Goal: Task Accomplishment & Management: Use online tool/utility

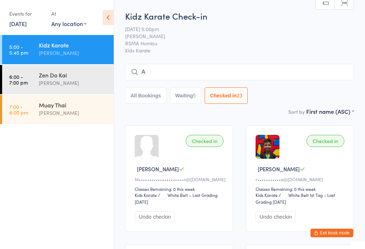
click at [61, 79] on div "Zen Do Kai" at bounding box center [73, 75] width 69 height 8
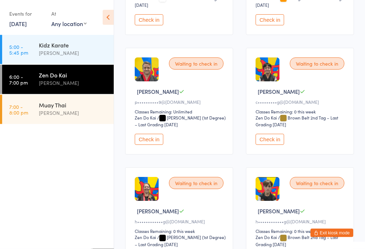
scroll to position [197, 0]
click at [153, 145] on button "Check in" at bounding box center [149, 139] width 29 height 11
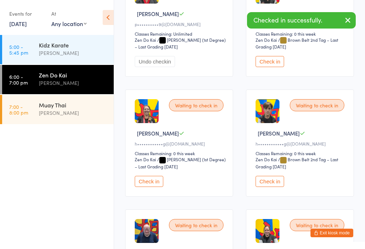
scroll to position [283, 0]
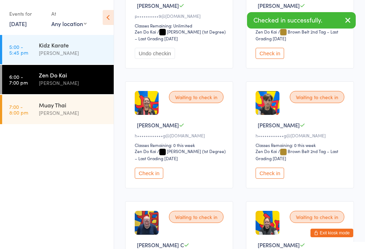
click at [155, 179] on button "Check in" at bounding box center [149, 173] width 29 height 11
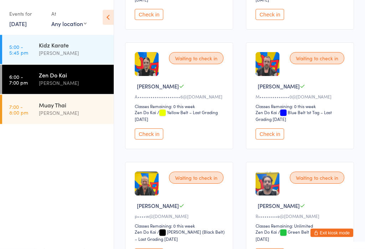
scroll to position [801, 0]
click at [270, 140] on button "Check in" at bounding box center [270, 133] width 29 height 11
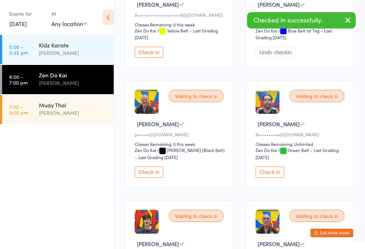
scroll to position [903, 0]
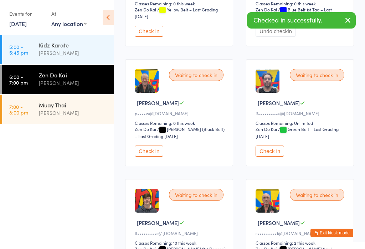
click at [267, 157] on button "Check in" at bounding box center [270, 151] width 29 height 11
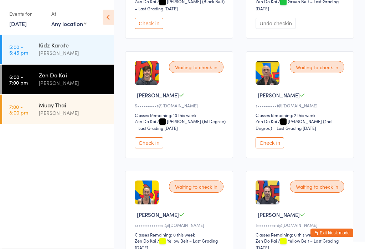
scroll to position [1031, 0]
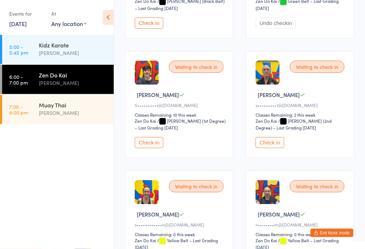
click at [274, 148] on button "Check in" at bounding box center [270, 142] width 29 height 11
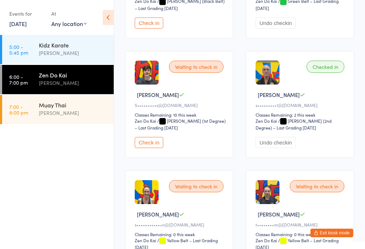
click at [151, 148] on button "Check in" at bounding box center [149, 142] width 29 height 11
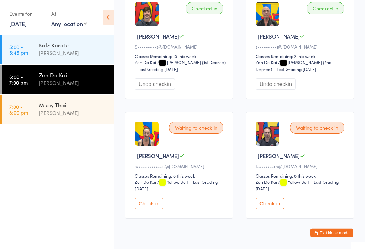
scroll to position [1090, 0]
click at [272, 209] on button "Check in" at bounding box center [270, 203] width 29 height 11
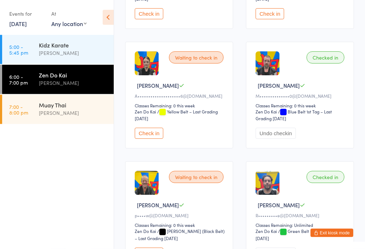
scroll to position [796, 0]
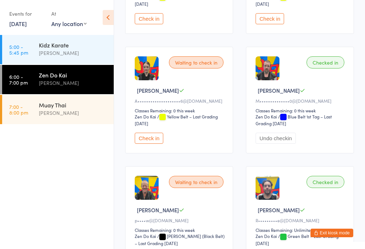
click at [152, 144] on button "Check in" at bounding box center [149, 138] width 29 height 11
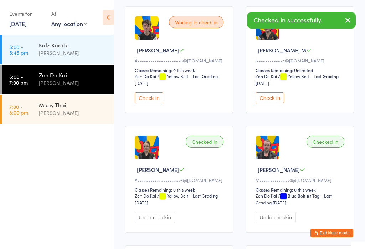
scroll to position [717, 0]
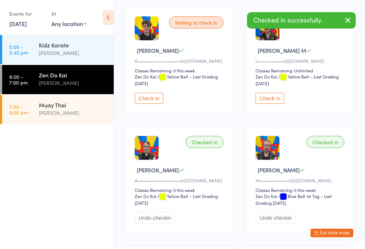
click at [150, 104] on button "Check in" at bounding box center [149, 98] width 29 height 11
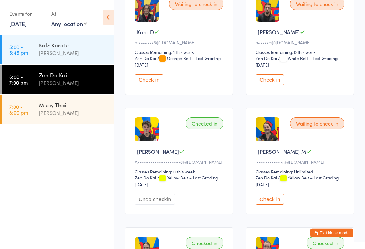
scroll to position [614, 0]
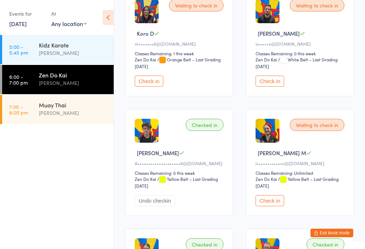
click at [275, 87] on button "Check in" at bounding box center [270, 81] width 29 height 11
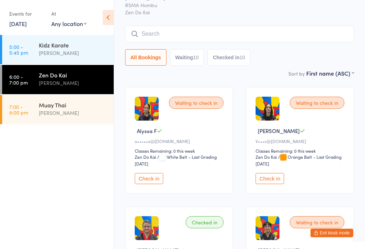
scroll to position [57, 0]
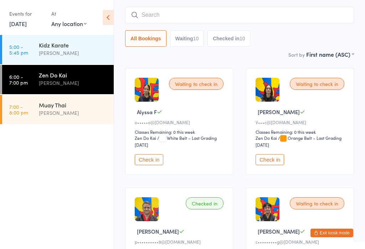
click at [156, 165] on button "Check in" at bounding box center [149, 159] width 29 height 11
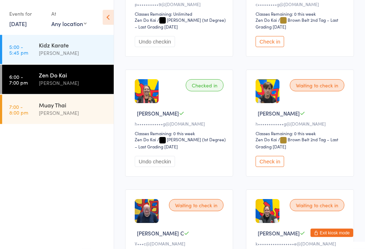
scroll to position [305, 0]
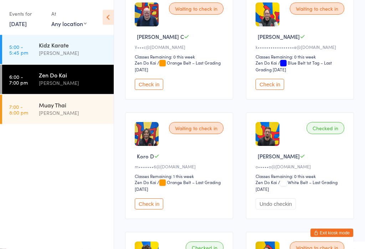
click at [159, 210] on button "Check in" at bounding box center [149, 204] width 29 height 11
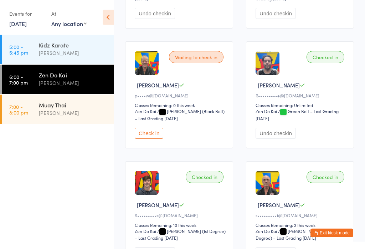
scroll to position [921, 0]
click at [152, 139] on button "Check in" at bounding box center [149, 133] width 29 height 11
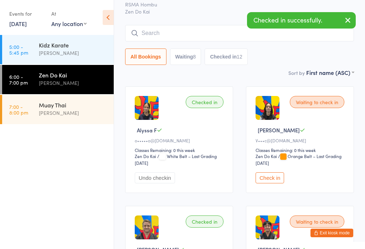
scroll to position [0, 0]
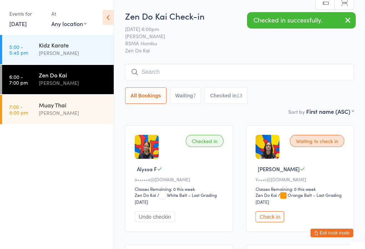
click at [228, 99] on button "Checked in 13" at bounding box center [226, 95] width 43 height 16
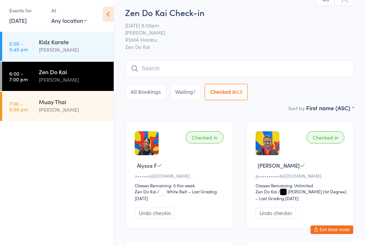
scroll to position [4, 0]
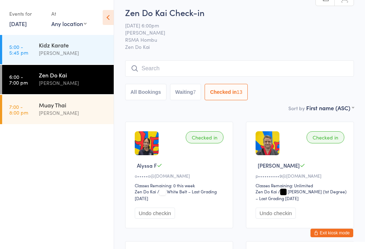
click at [154, 70] on input "search" at bounding box center [239, 68] width 229 height 16
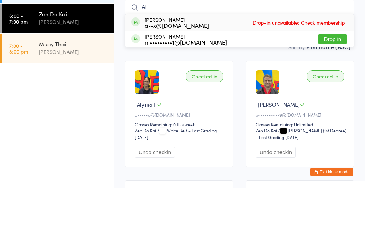
type input "A"
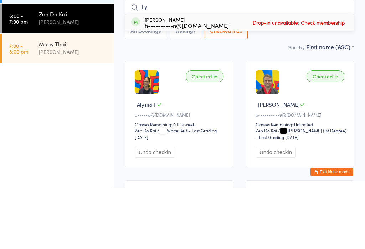
type input "L"
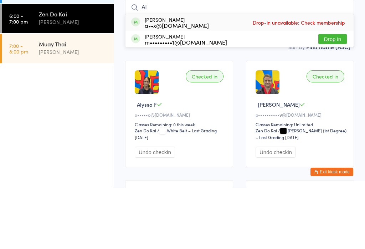
type input "A"
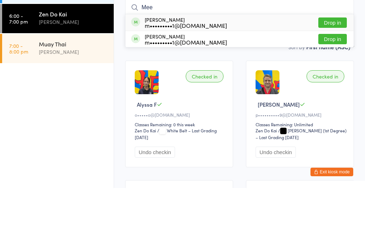
type input "Mee"
click at [329, 79] on button "Drop in" at bounding box center [333, 84] width 29 height 10
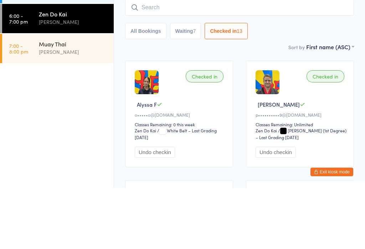
scroll to position [65, 0]
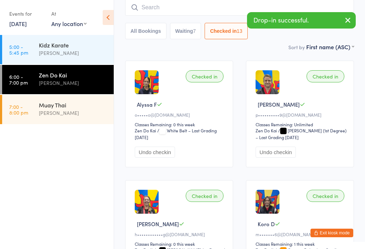
click at [162, 6] on input "search" at bounding box center [239, 7] width 229 height 16
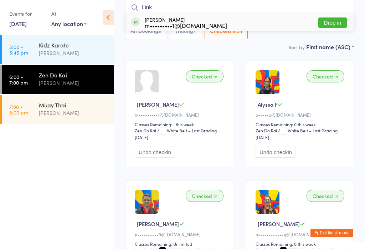
type input "Link"
click at [334, 23] on button "Drop in" at bounding box center [333, 22] width 29 height 10
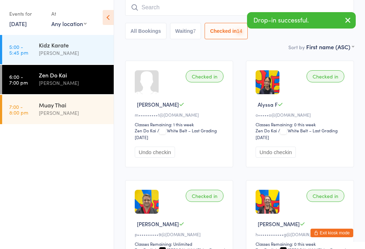
click at [231, 30] on button "Checked in 14" at bounding box center [226, 31] width 43 height 16
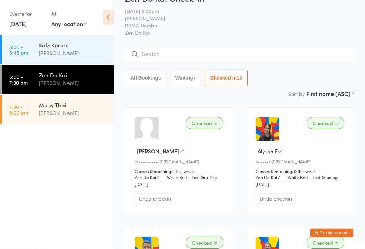
scroll to position [0, 0]
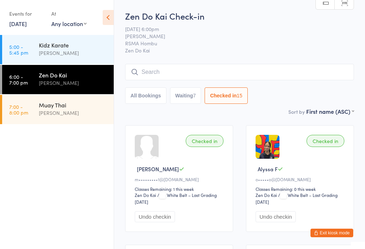
click at [153, 96] on button "All Bookings" at bounding box center [145, 95] width 41 height 16
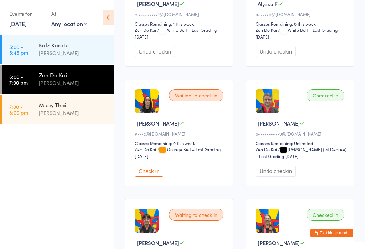
scroll to position [172, 0]
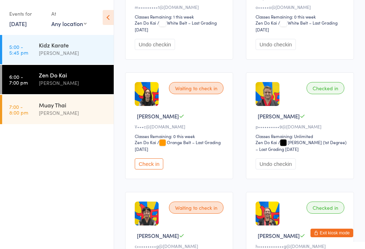
click at [158, 170] on button "Check in" at bounding box center [149, 163] width 29 height 11
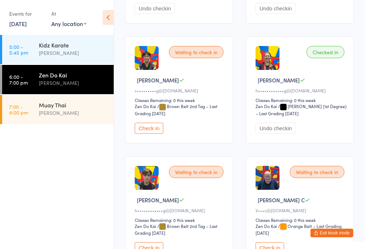
scroll to position [327, 0]
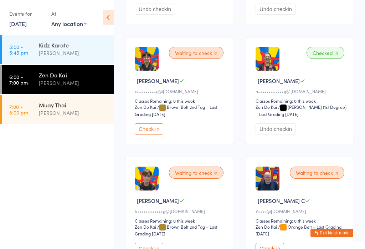
click at [159, 135] on button "Check in" at bounding box center [149, 128] width 29 height 11
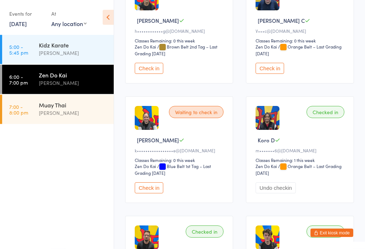
scroll to position [508, 0]
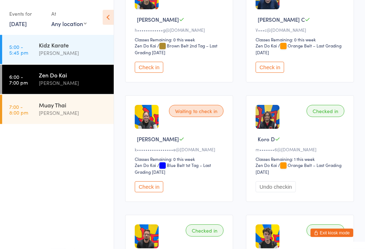
click at [155, 193] on button "Check in" at bounding box center [149, 187] width 29 height 11
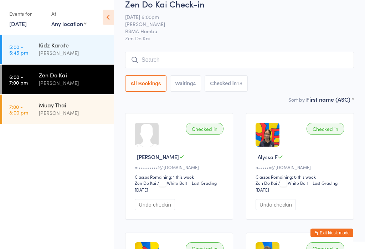
scroll to position [0, 0]
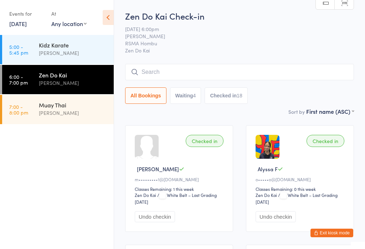
click at [189, 101] on button "Waiting 4" at bounding box center [185, 95] width 31 height 16
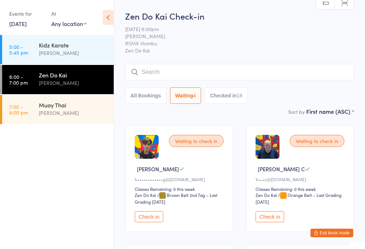
click at [163, 72] on input "search" at bounding box center [239, 72] width 229 height 16
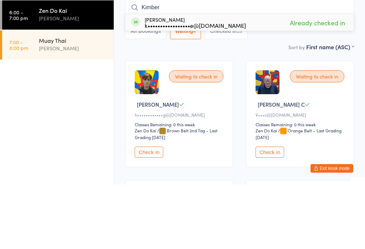
scroll to position [65, 0]
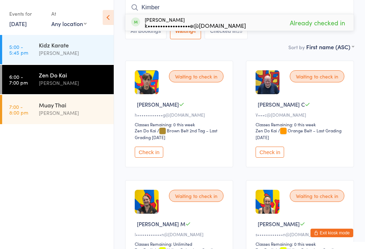
type input "Kimber"
click at [82, 200] on ul "5:00 - 5:45 pm Kidz Karate [PERSON_NAME] 6:00 - 7:00 pm Zen Do [PERSON_NAME] 7:…" at bounding box center [57, 142] width 114 height 214
